Goal: Task Accomplishment & Management: Manage account settings

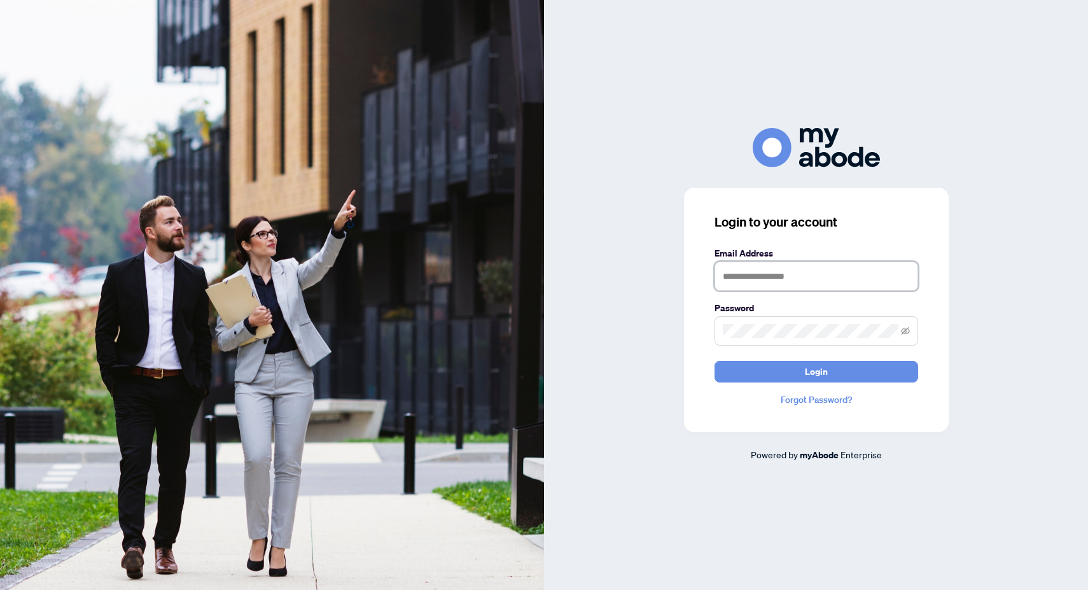
click at [769, 278] on input "text" at bounding box center [816, 275] width 204 height 29
type input "**********"
click at [798, 378] on button "Login" at bounding box center [816, 372] width 204 height 22
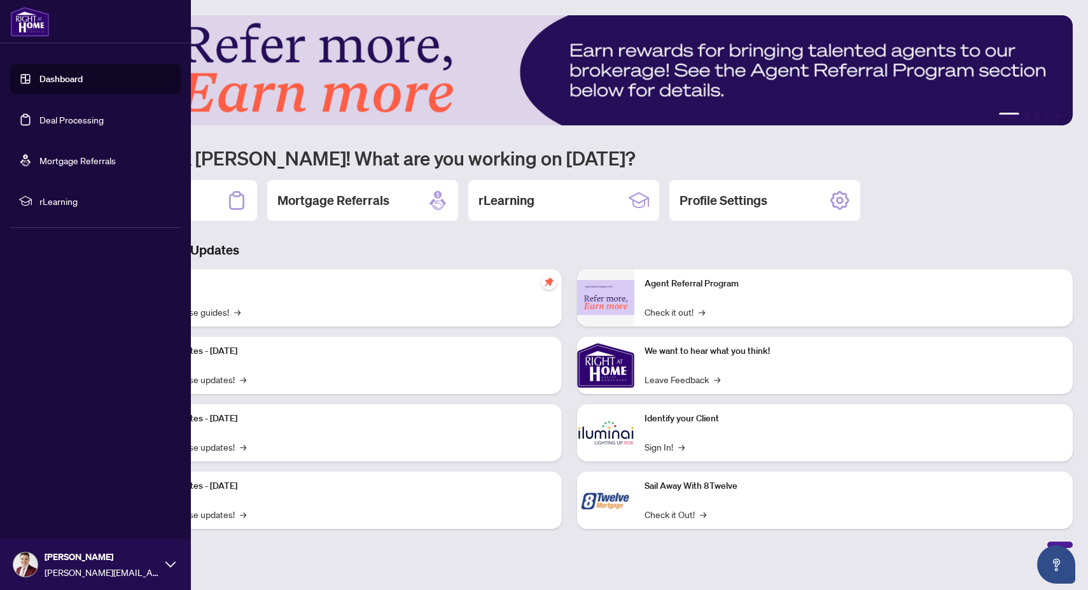
click at [48, 118] on link "Deal Processing" at bounding box center [71, 119] width 64 height 11
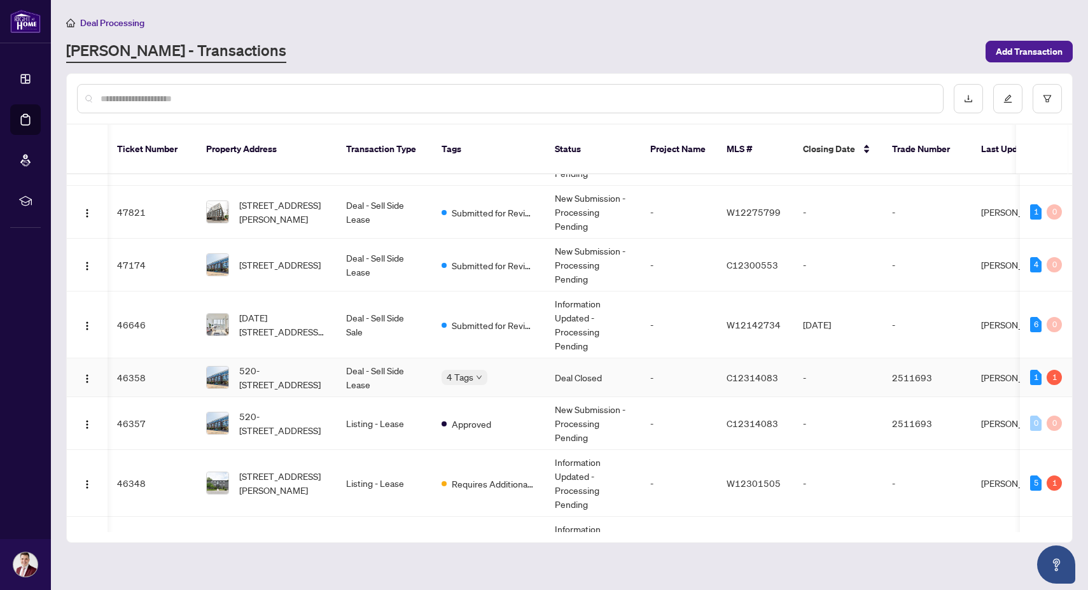
scroll to position [0, 1]
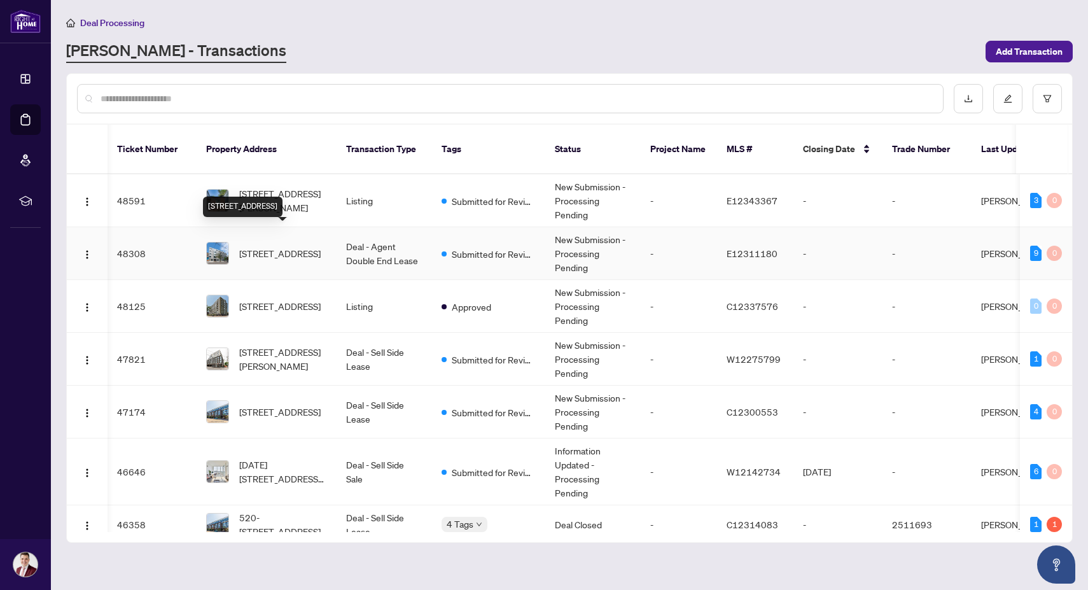
click at [289, 246] on span "401-1598 Queen St, Toronto, Ontario M4L 1E5, Canada" at bounding box center [279, 253] width 81 height 14
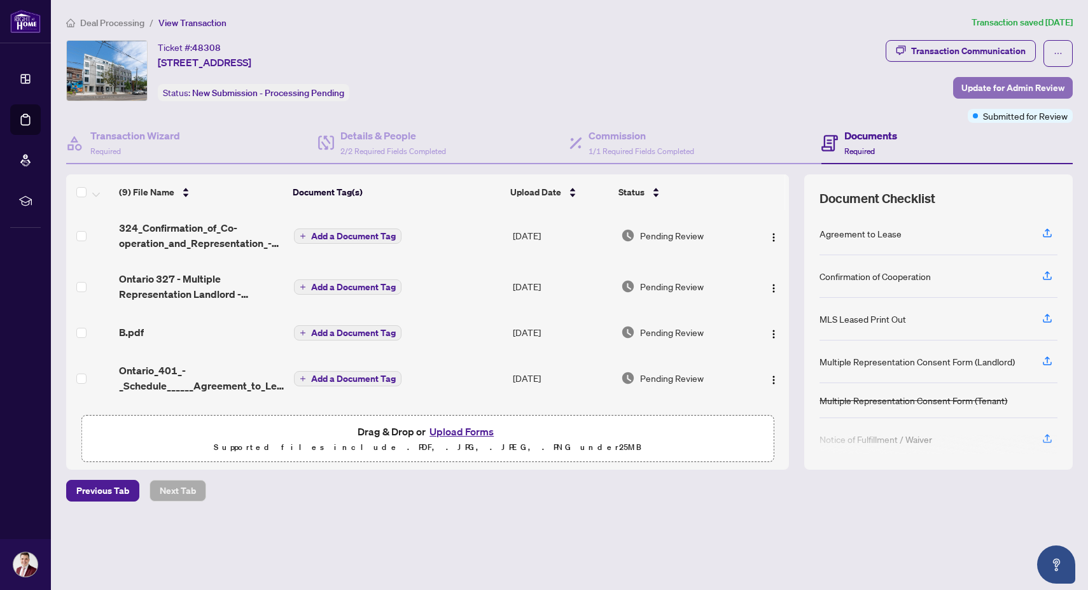
click at [978, 95] on span "Update for Admin Review" at bounding box center [1012, 88] width 103 height 20
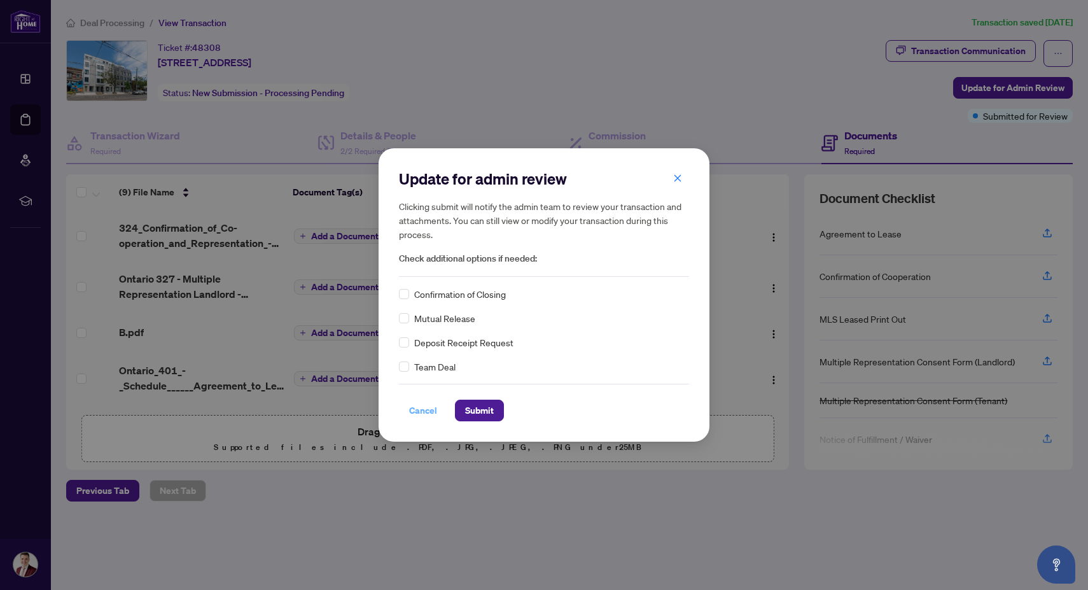
click at [422, 419] on span "Cancel" at bounding box center [423, 410] width 28 height 20
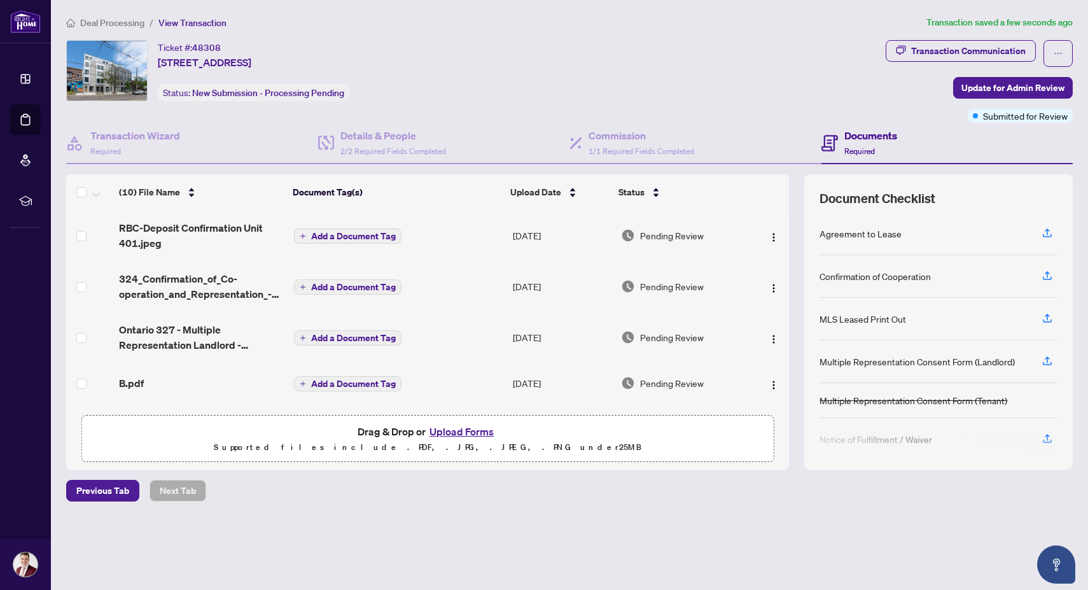
click at [356, 233] on span "Add a Document Tag" at bounding box center [353, 236] width 85 height 9
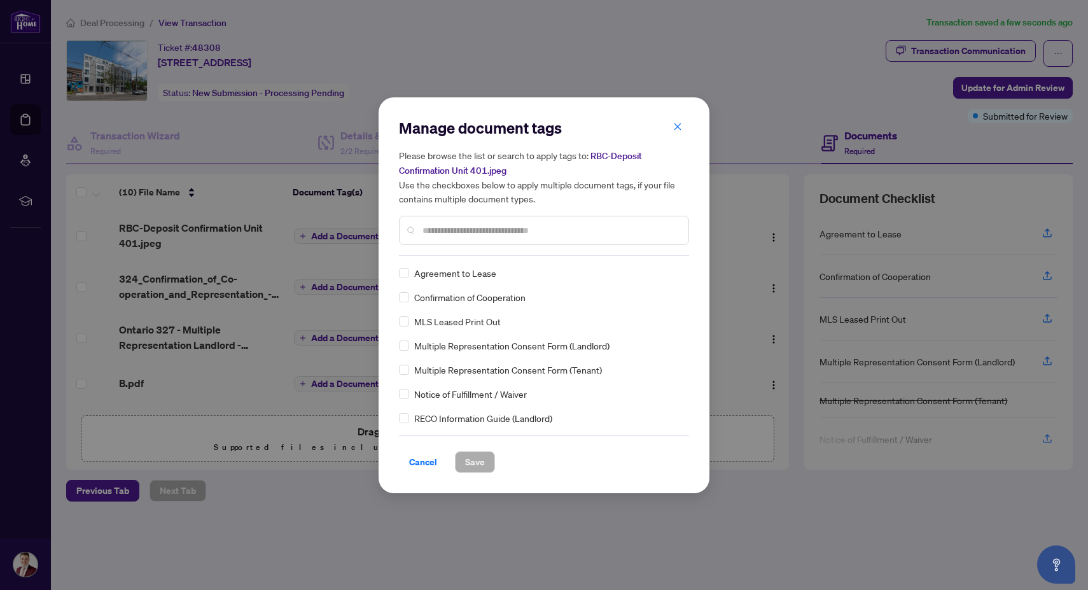
click at [459, 231] on input "text" at bounding box center [550, 230] width 256 height 14
type input "****"
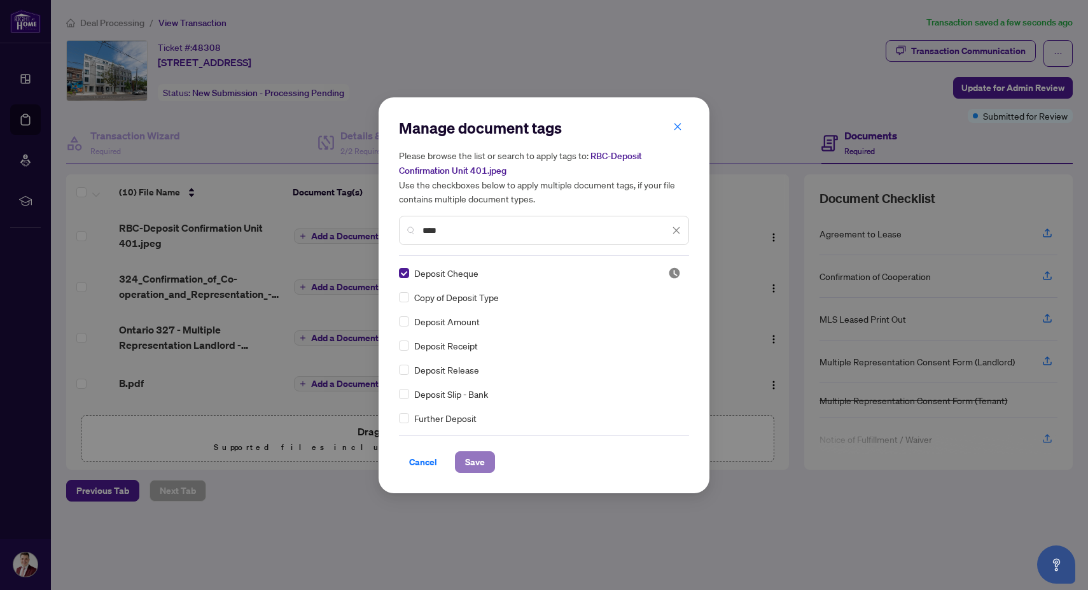
click at [481, 460] on span "Save" at bounding box center [475, 462] width 20 height 20
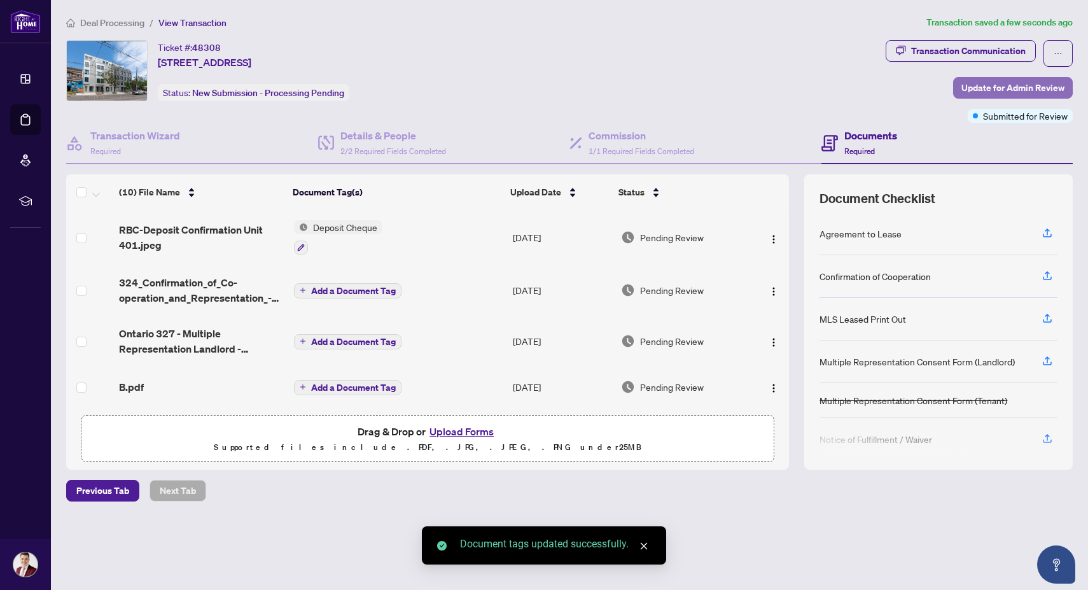
click at [1004, 85] on span "Update for Admin Review" at bounding box center [1012, 88] width 103 height 20
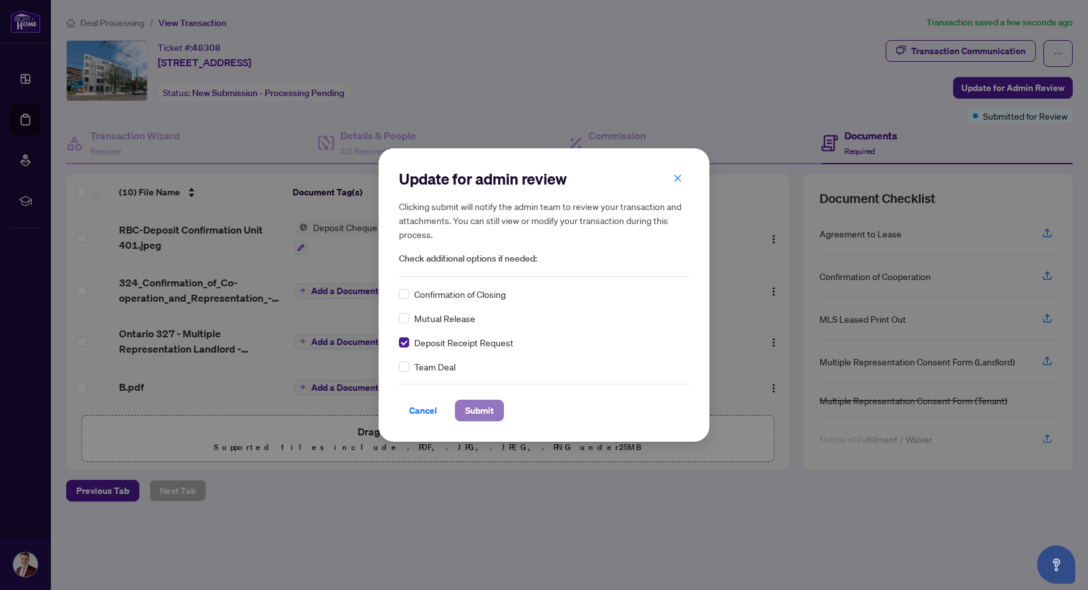
click at [471, 410] on span "Submit" at bounding box center [479, 410] width 29 height 20
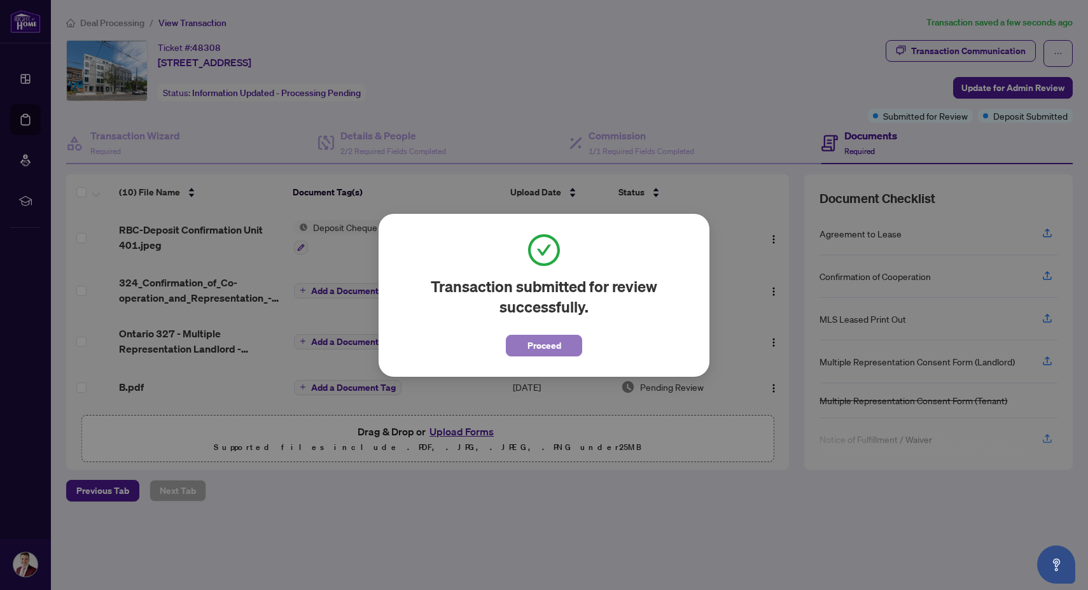
click at [541, 338] on span "Proceed" at bounding box center [544, 345] width 34 height 20
